Goal: Navigation & Orientation: Find specific page/section

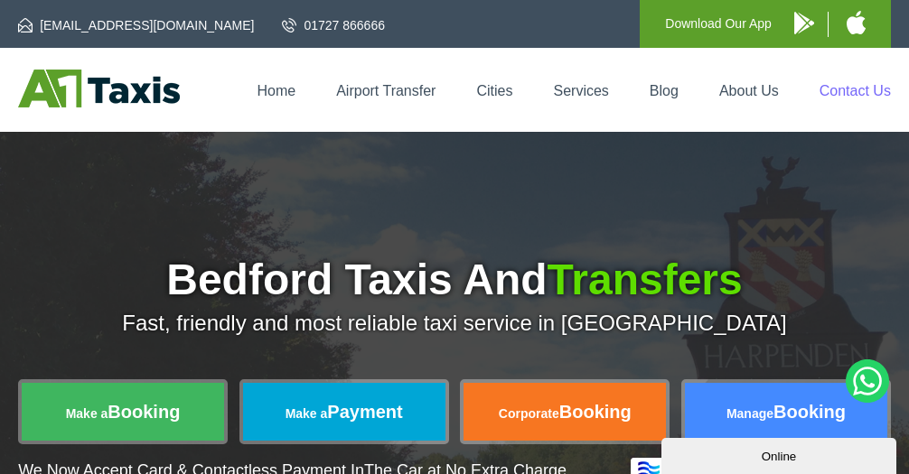
click at [848, 88] on link "Contact Us" at bounding box center [854, 90] width 71 height 15
click at [295, 95] on li "Home" at bounding box center [284, 90] width 57 height 18
click at [280, 93] on link "Home" at bounding box center [275, 90] width 39 height 15
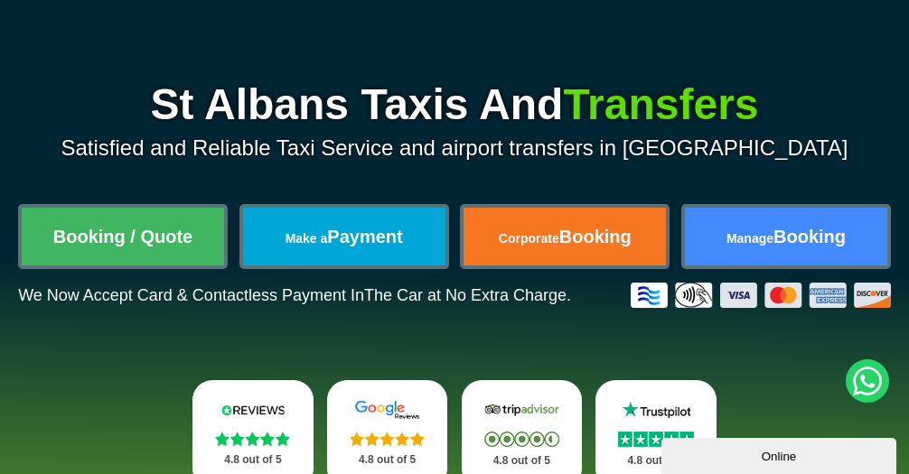
scroll to position [181, 0]
